Goal: Task Accomplishment & Management: Use online tool/utility

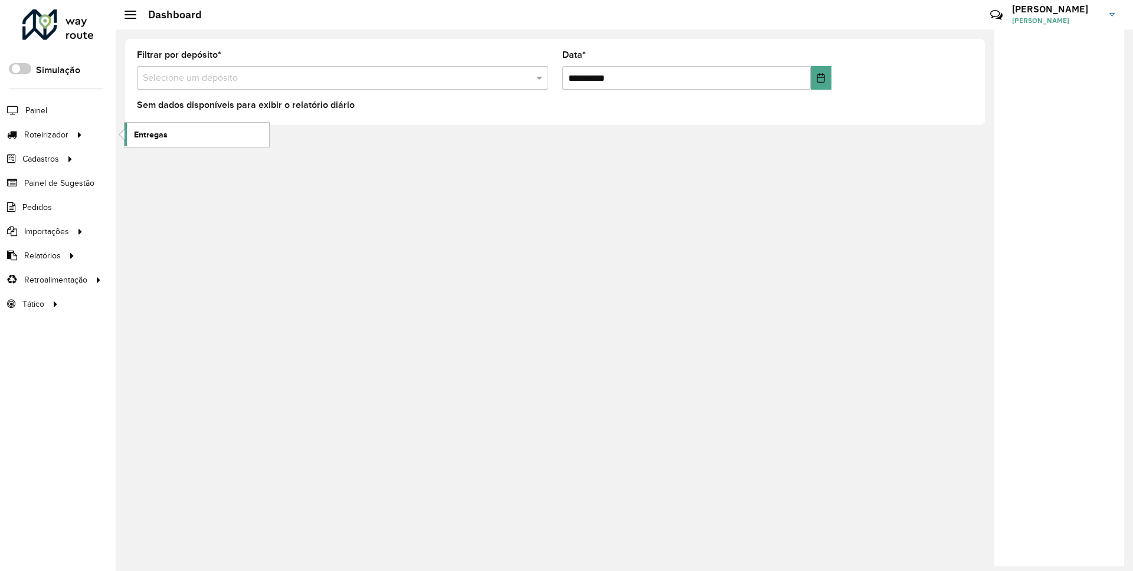
click at [197, 130] on link "Entregas" at bounding box center [197, 135] width 145 height 24
click at [317, 203] on div "**********" at bounding box center [624, 301] width 1017 height 542
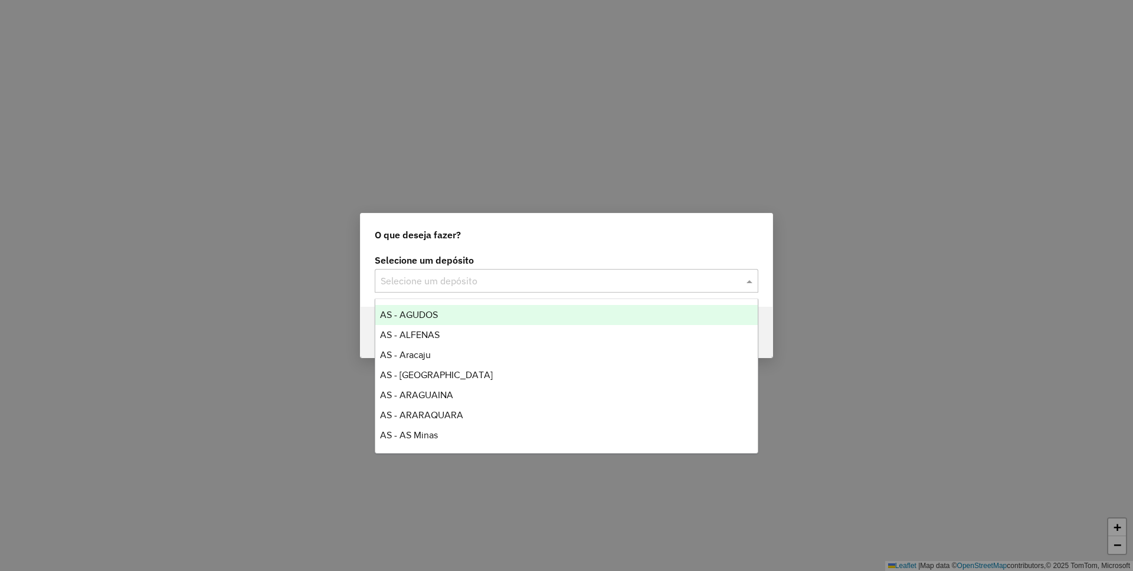
click at [472, 271] on div "Selecione um depósito" at bounding box center [567, 281] width 384 height 24
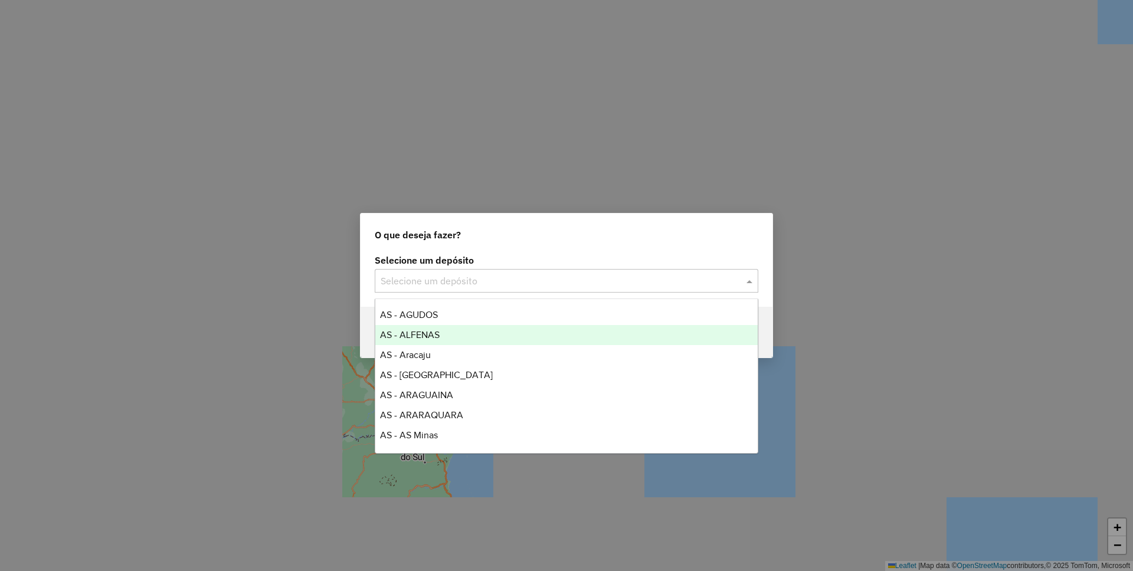
click at [450, 329] on div "AS - ALFENAS" at bounding box center [566, 335] width 382 height 20
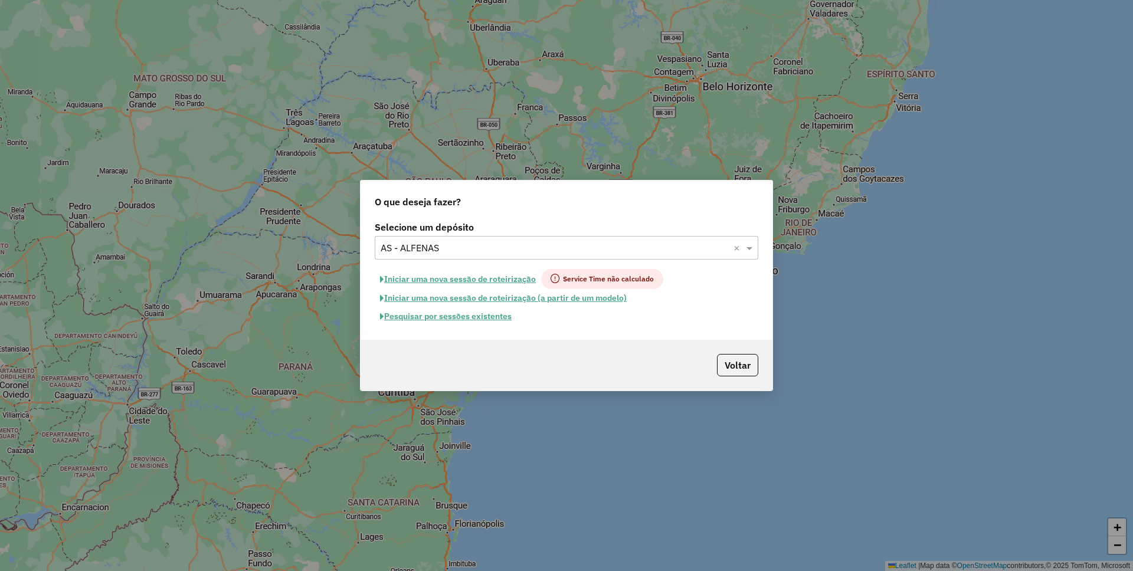
click at [465, 319] on button "Pesquisar por sessões existentes" at bounding box center [446, 316] width 142 height 18
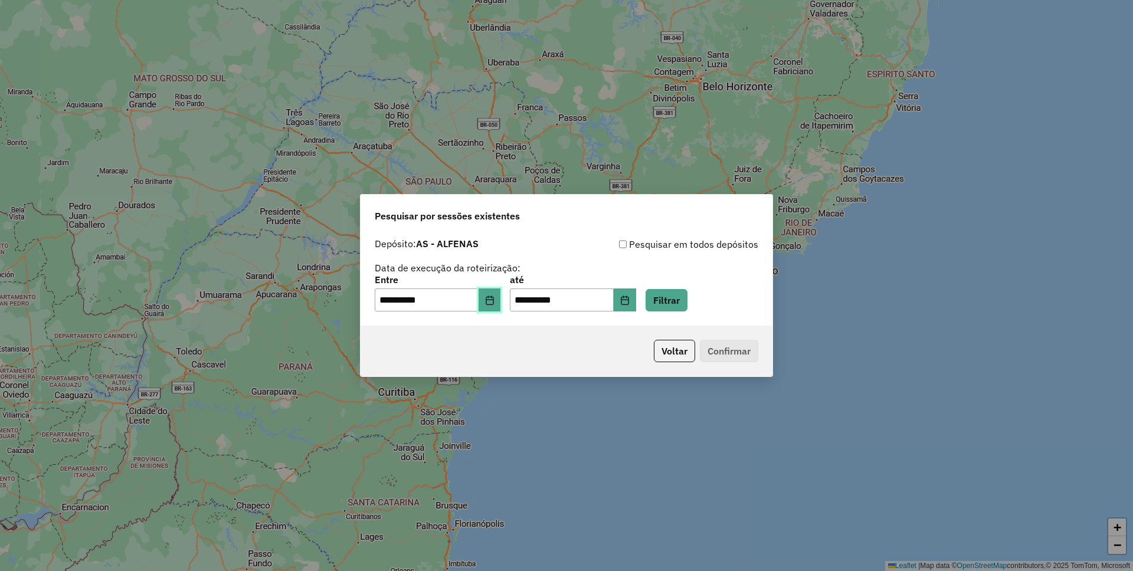
click at [495, 294] on button "Choose Date" at bounding box center [490, 301] width 22 height 24
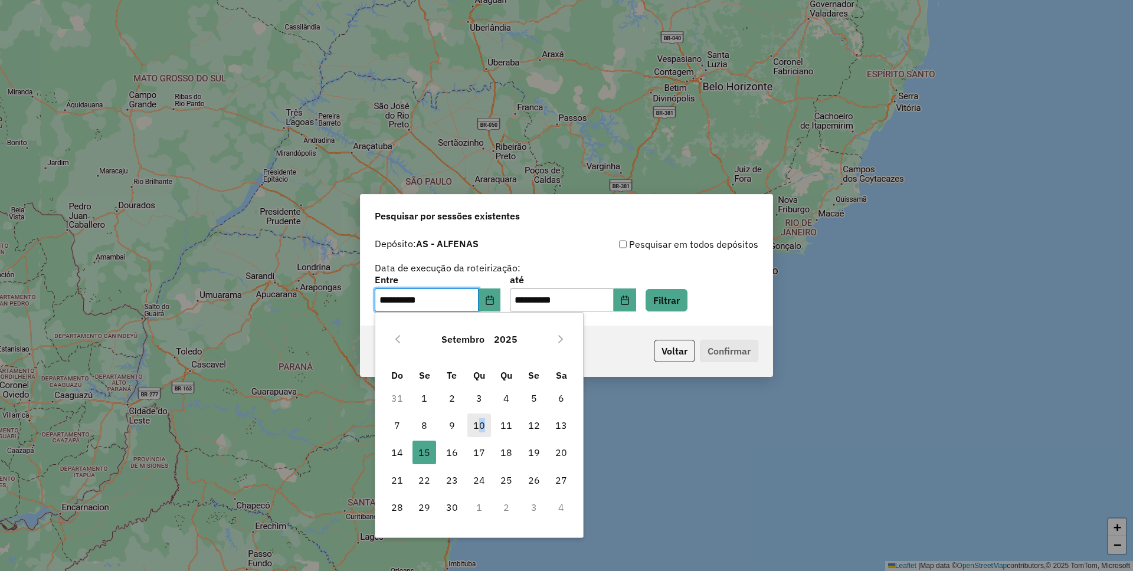
click at [482, 425] on span "10" at bounding box center [479, 426] width 24 height 24
type input "**********"
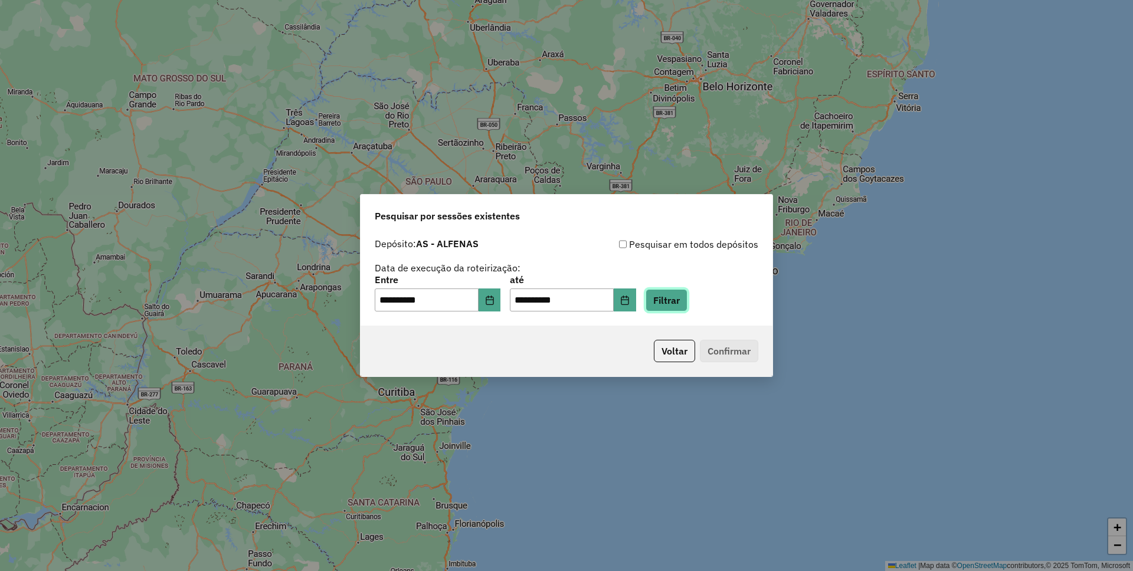
click at [688, 294] on button "Filtrar" at bounding box center [667, 300] width 42 height 22
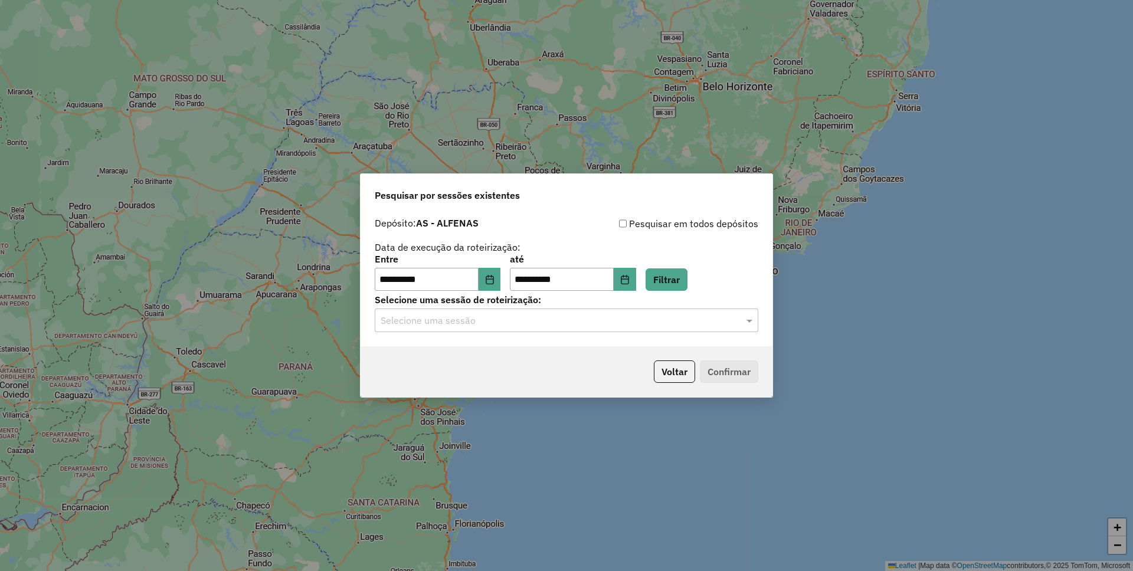
click at [611, 316] on input "text" at bounding box center [555, 321] width 348 height 14
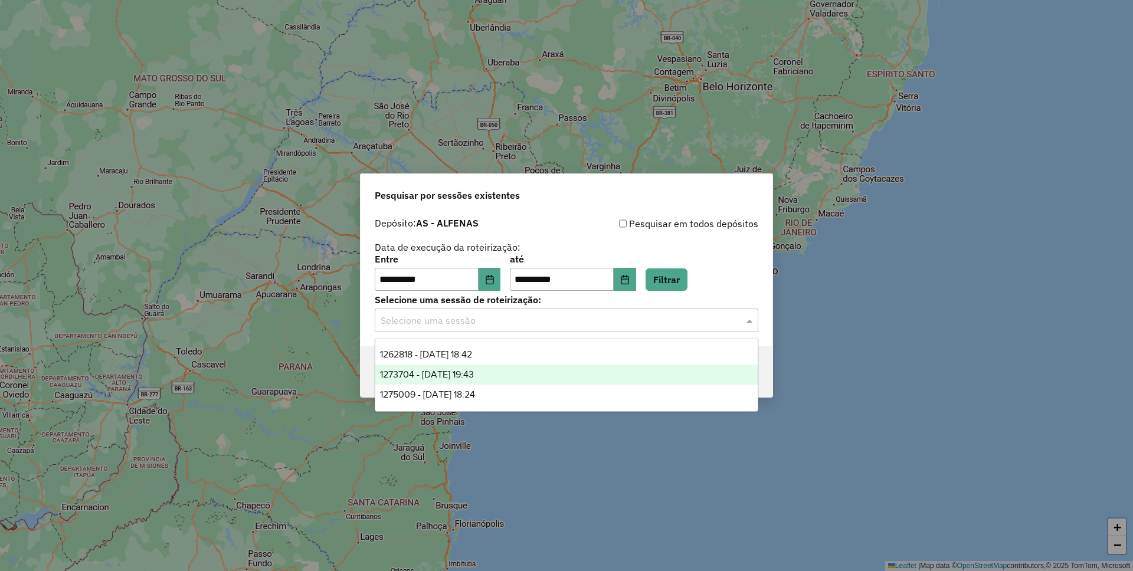
click at [421, 375] on span "1273704 - 11/09/2025 19:43" at bounding box center [427, 374] width 94 height 10
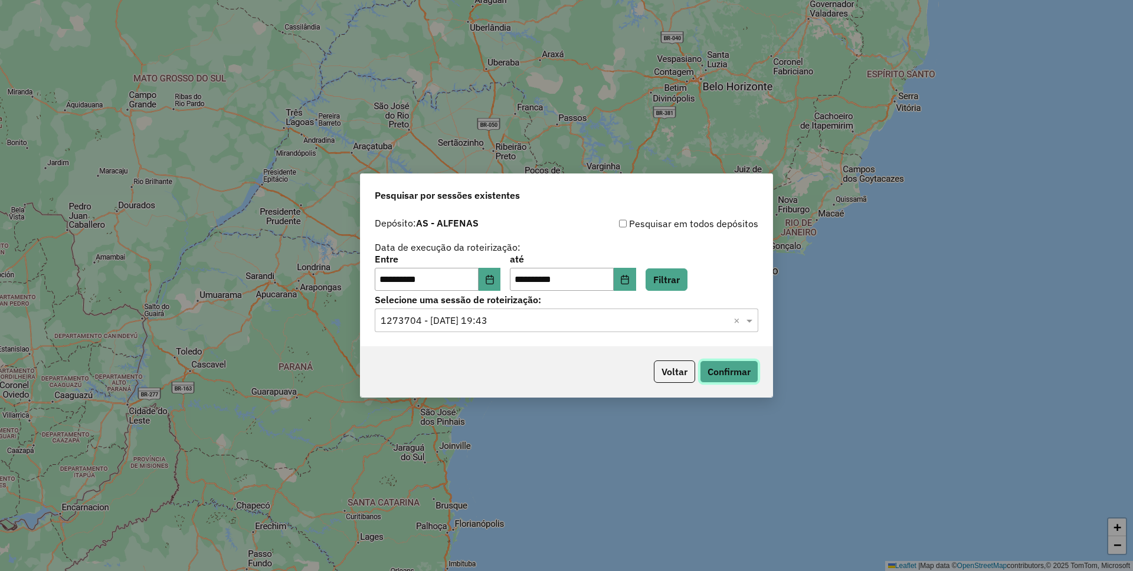
click at [728, 375] on button "Confirmar" at bounding box center [729, 372] width 58 height 22
click at [616, 184] on div "Pesquisar por sessões existentes" at bounding box center [567, 193] width 412 height 38
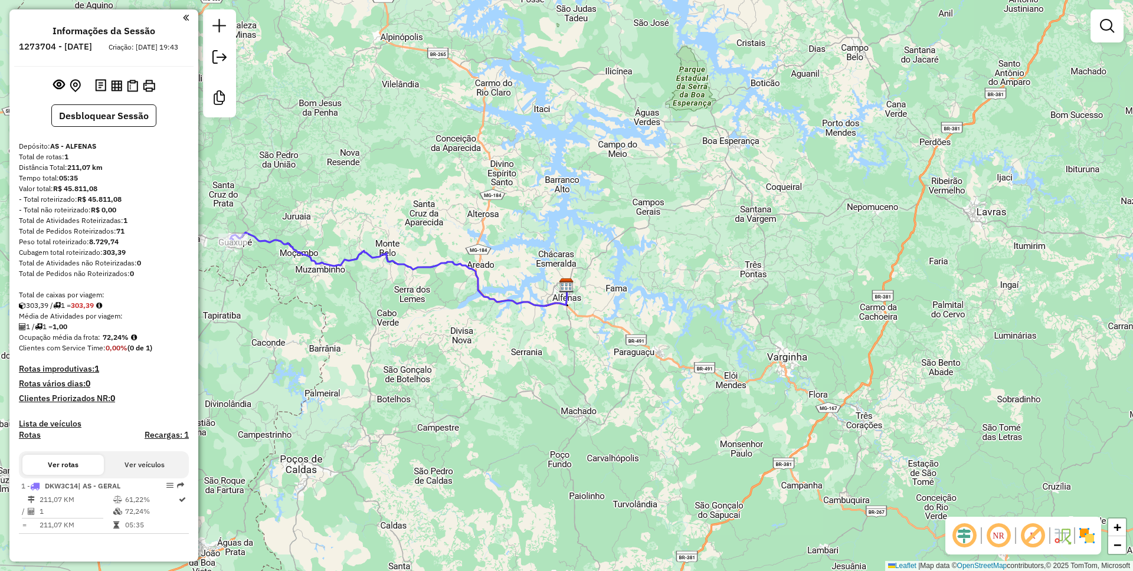
click at [28, 440] on h4 "Rotas" at bounding box center [30, 435] width 22 height 10
click at [56, 429] on h4 "Lista de veículos" at bounding box center [104, 424] width 170 height 10
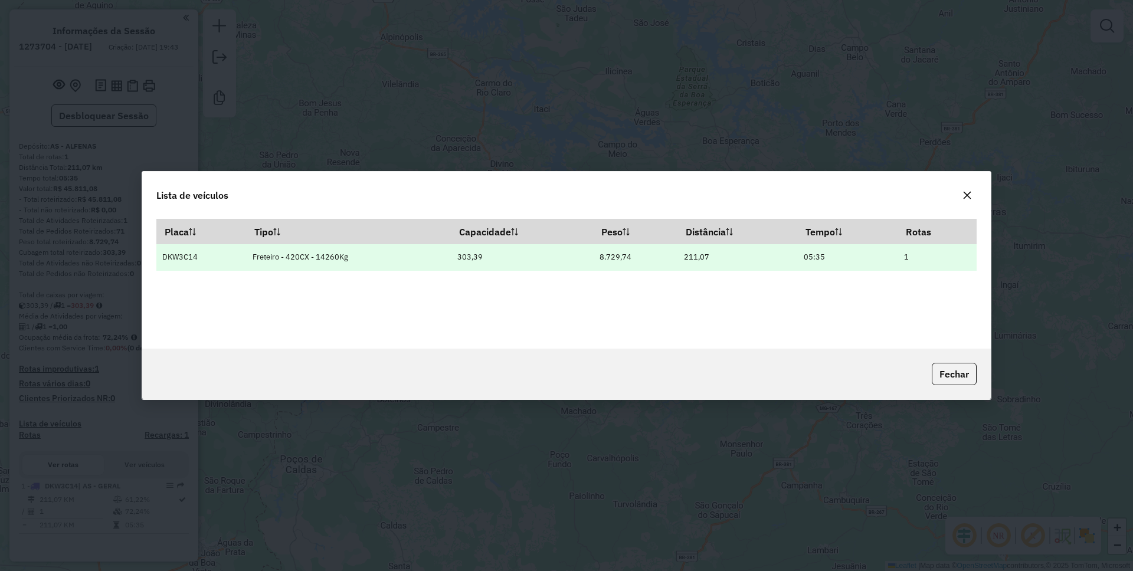
click at [197, 253] on td "DKW3C14" at bounding box center [201, 257] width 90 height 27
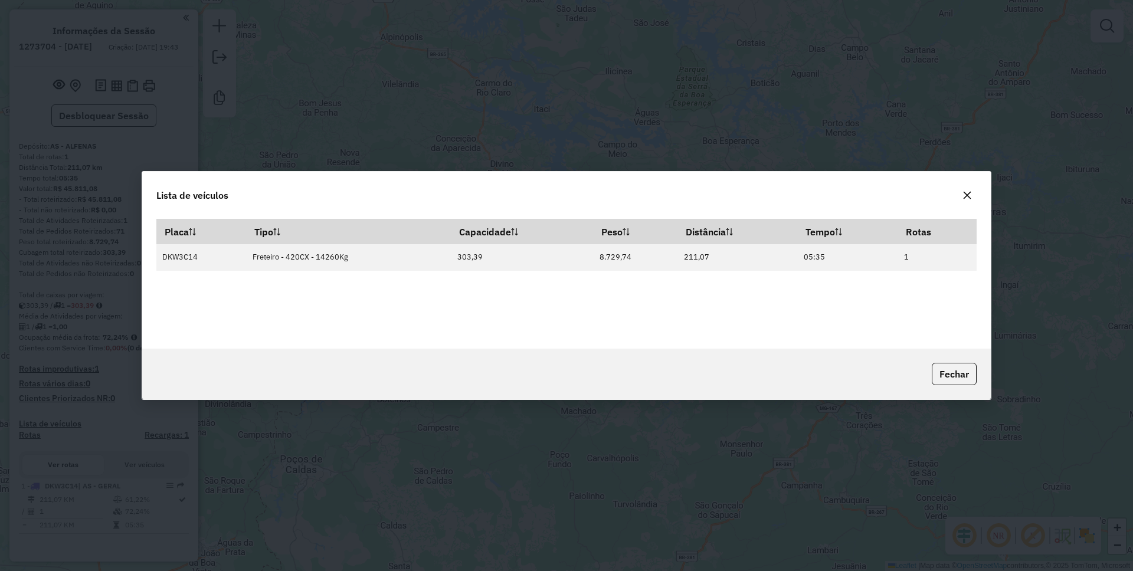
click at [972, 189] on button "button" at bounding box center [967, 195] width 19 height 19
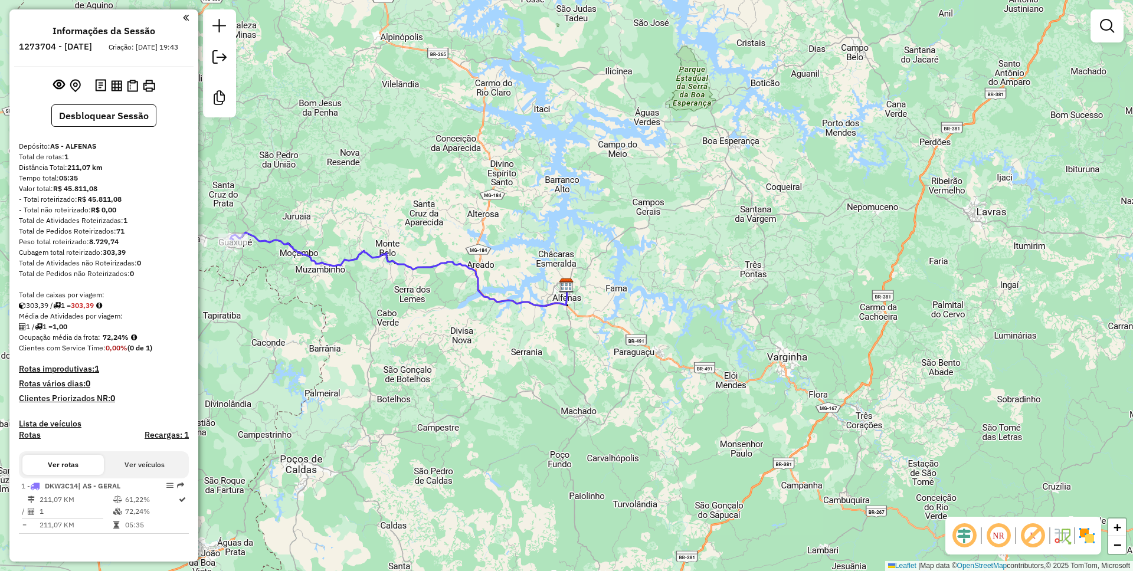
click at [24, 440] on h4 "Rotas" at bounding box center [30, 435] width 22 height 10
